Goal: Task Accomplishment & Management: Manage account settings

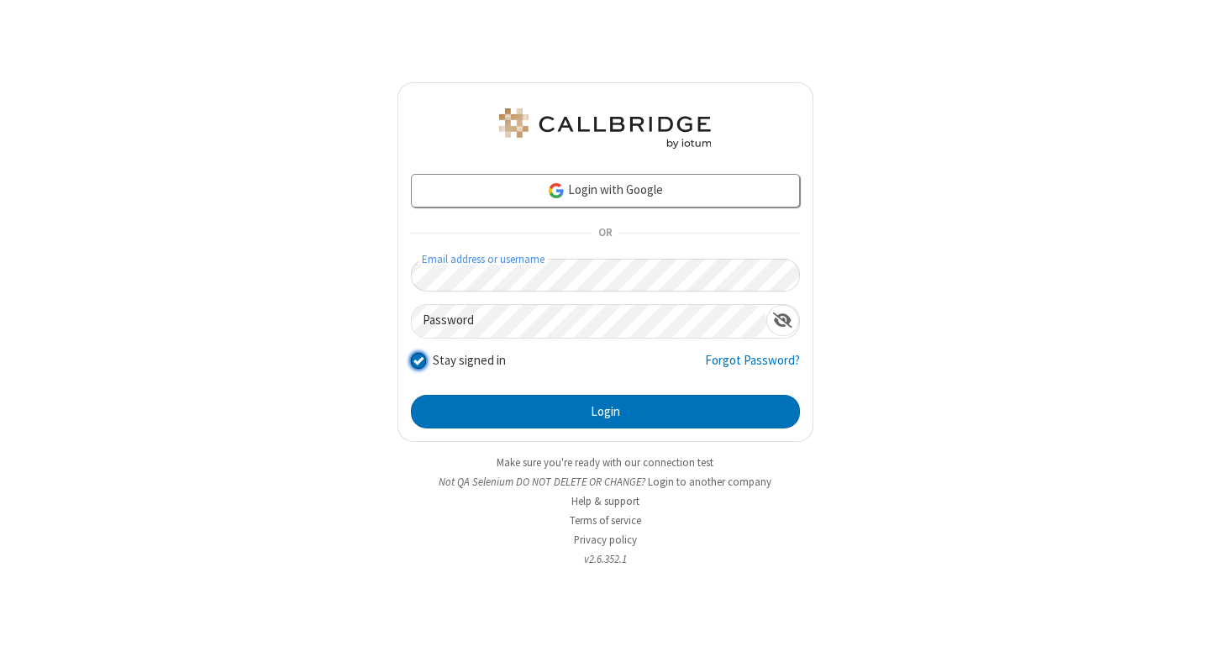
click at [418, 360] on input "Stay signed in" at bounding box center [419, 360] width 16 height 18
checkbox input "false"
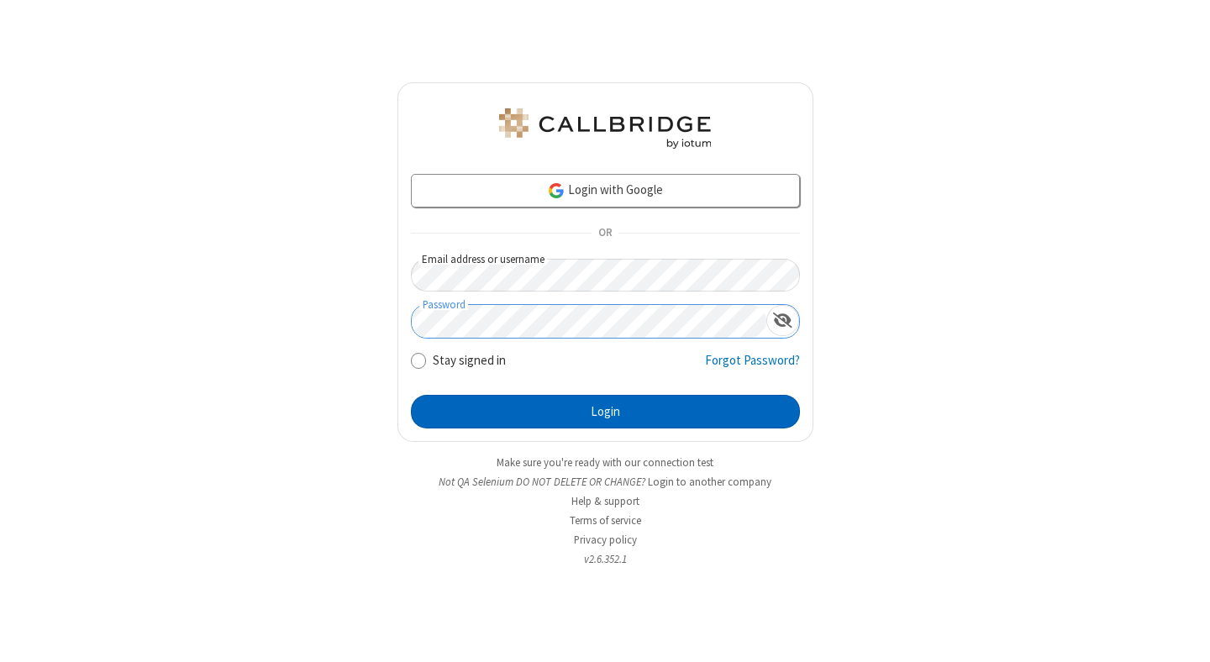
click at [605, 412] on button "Login" at bounding box center [605, 412] width 389 height 34
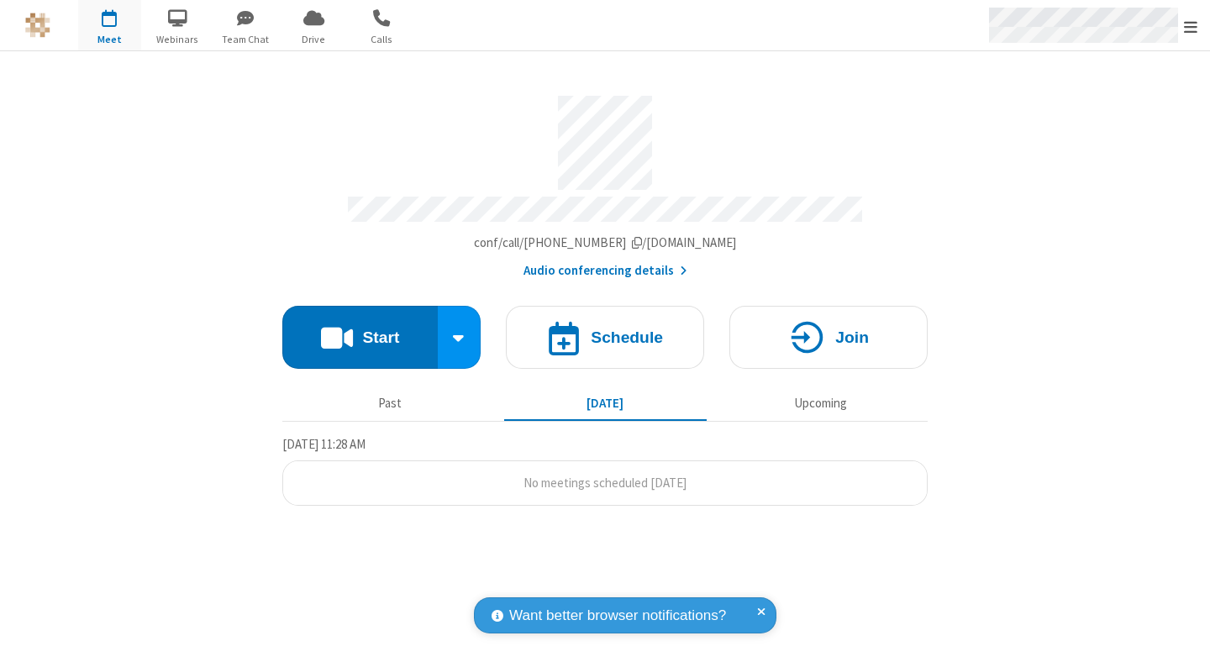
click at [1191, 25] on span "Open menu" at bounding box center [1190, 26] width 13 height 17
